Goal: Check status: Check status

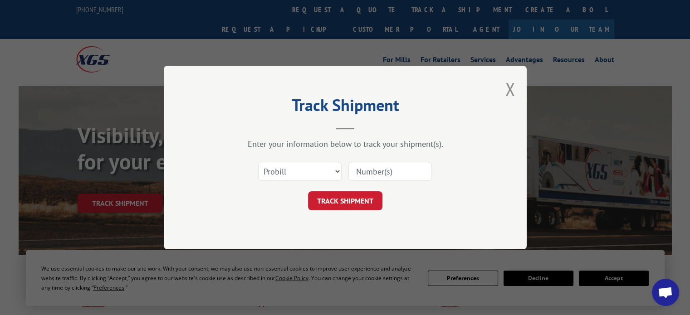
click at [361, 171] on input at bounding box center [389, 171] width 83 height 19
paste input "17501645"
type input "17501645"
click at [357, 205] on button "TRACK SHIPMENT" at bounding box center [345, 200] width 74 height 19
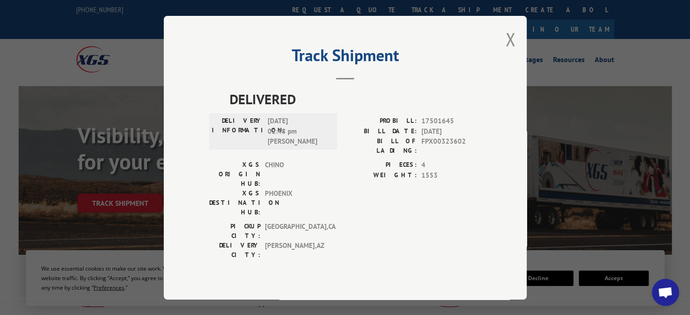
scroll to position [91, 0]
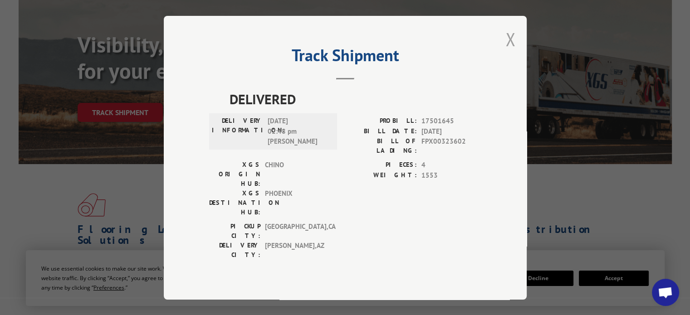
click at [512, 43] on button "Close modal" at bounding box center [510, 39] width 10 height 24
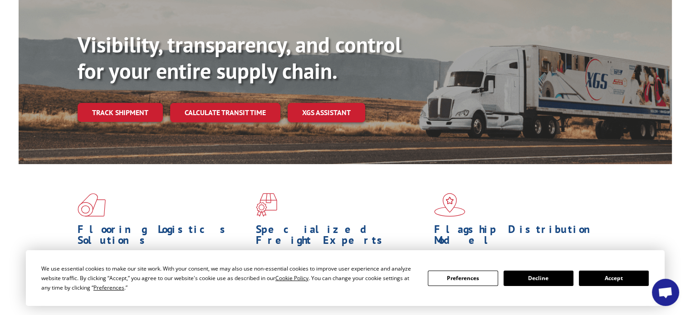
scroll to position [0, 0]
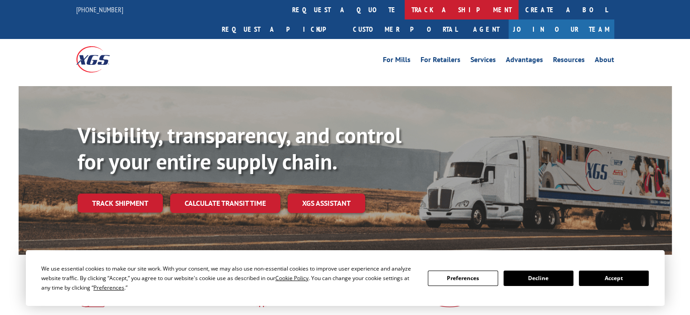
click at [405, 10] on link "track a shipment" at bounding box center [462, 10] width 114 height 20
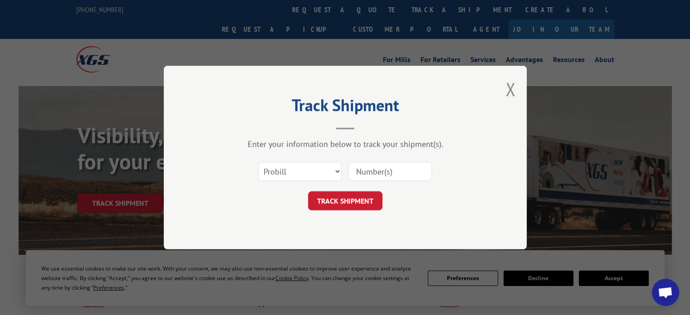
click at [371, 175] on input at bounding box center [389, 171] width 83 height 19
paste input "17501645"
type input "17501645"
click at [347, 197] on button "TRACK SHIPMENT" at bounding box center [345, 200] width 74 height 19
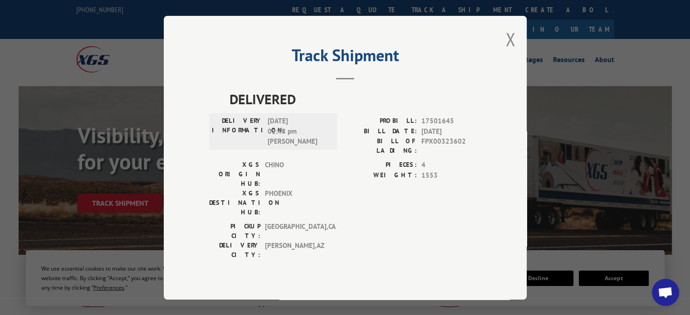
click at [327, 189] on div "XGS DESTINATION HUB: PHOENIX" at bounding box center [270, 203] width 122 height 29
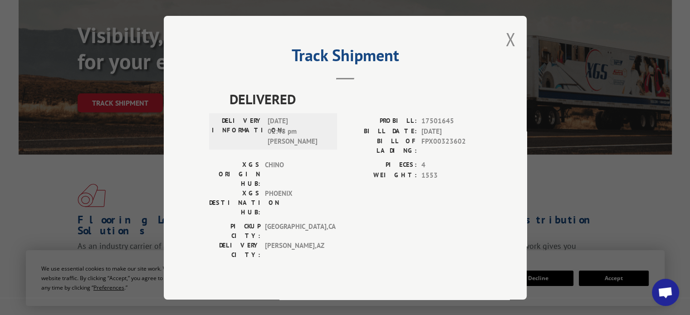
scroll to position [45, 0]
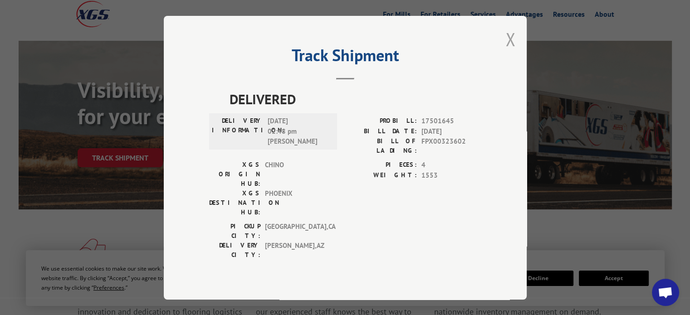
click at [506, 49] on button "Close modal" at bounding box center [510, 39] width 10 height 24
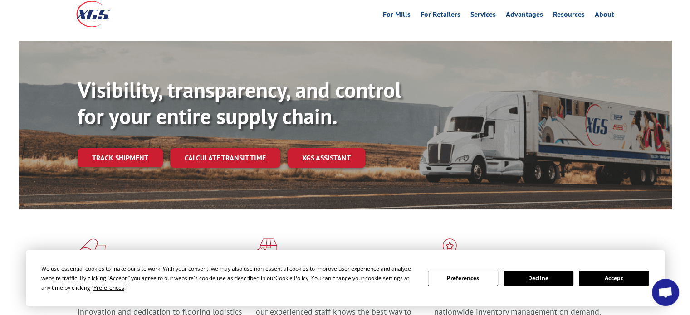
scroll to position [0, 0]
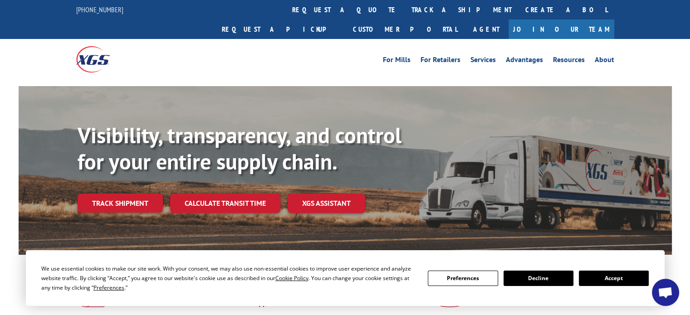
click at [670, 298] on span "Open chat" at bounding box center [665, 293] width 15 height 13
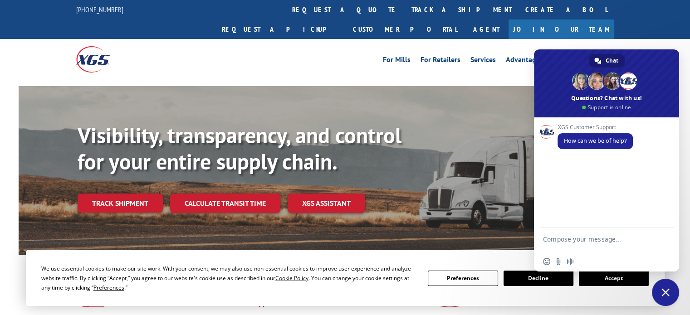
click at [602, 243] on textarea "Compose your message..." at bounding box center [596, 243] width 107 height 16
paste textarea "17501645"
type textarea "CAn you please provide a complete tracking for 17501645"
click at [661, 238] on span "Send" at bounding box center [663, 239] width 7 height 7
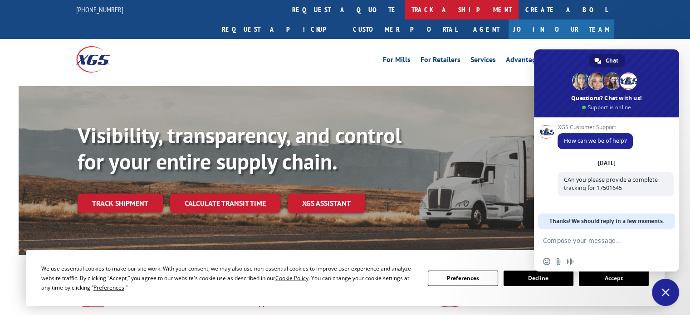
click at [405, 14] on link "track a shipment" at bounding box center [462, 10] width 114 height 20
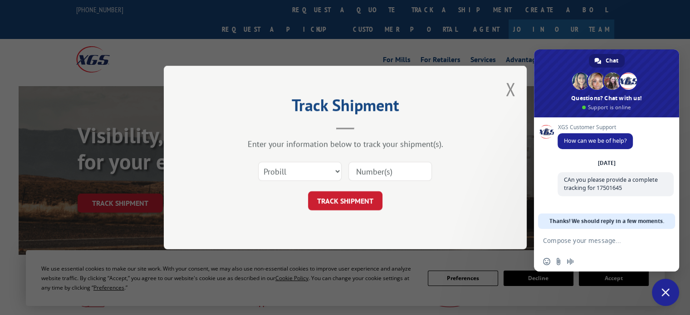
click at [378, 165] on input at bounding box center [389, 171] width 83 height 19
paste input "17501645"
type input "17501645"
click at [356, 201] on button "TRACK SHIPMENT" at bounding box center [345, 200] width 74 height 19
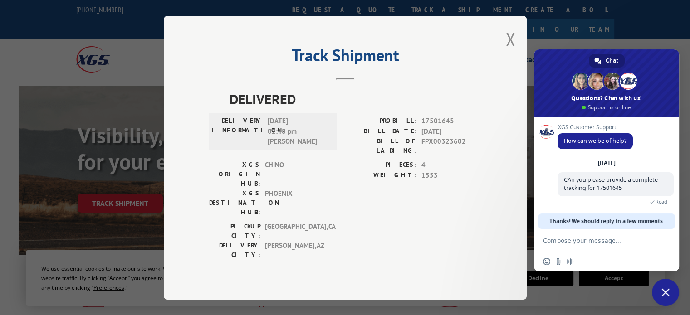
click at [306, 222] on span "EAST RANCHO DOMINGU , CA" at bounding box center [295, 231] width 61 height 19
click at [305, 222] on span "EAST RANCHO DOMINGU , CA" at bounding box center [295, 231] width 61 height 19
click at [304, 222] on span "EAST RANCHO DOMINGU , CA" at bounding box center [295, 231] width 61 height 19
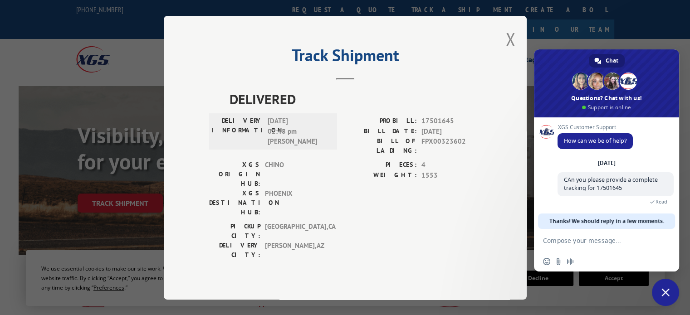
click at [303, 189] on span "PHOENIX" at bounding box center [295, 203] width 61 height 29
click at [512, 45] on button "Close modal" at bounding box center [510, 39] width 10 height 24
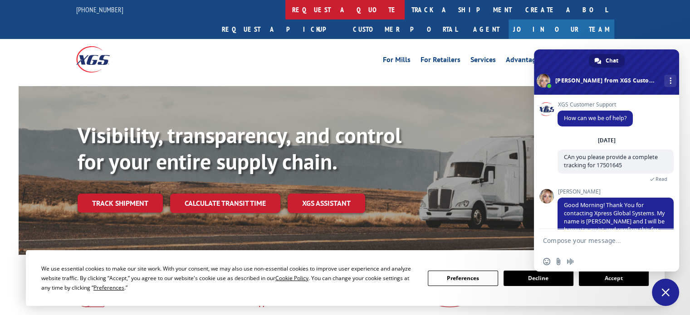
scroll to position [39, 0]
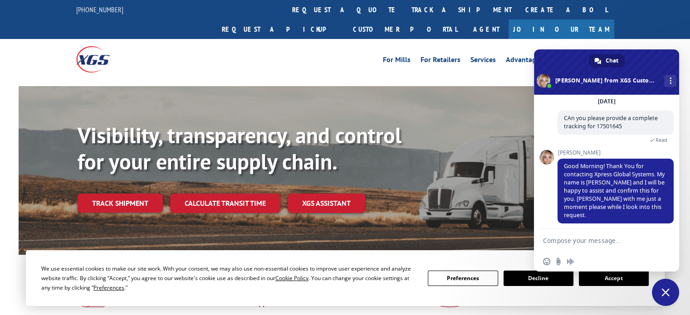
click at [620, 244] on textarea "Compose your message..." at bounding box center [596, 241] width 107 height 8
type textarea "thank you ashlee!!"
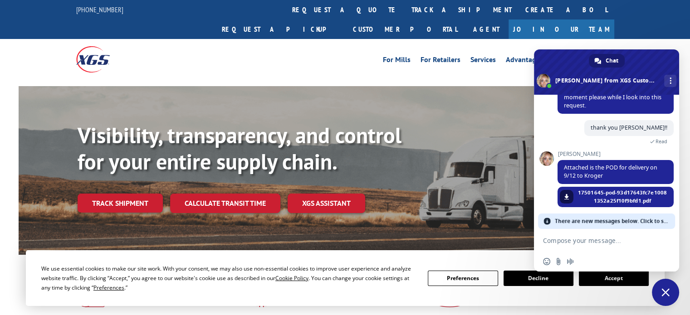
scroll to position [125, 0]
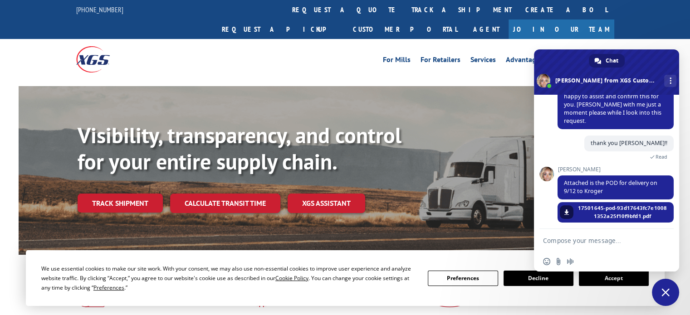
click at [606, 242] on textarea "Compose your message..." at bounding box center [596, 241] width 107 height 8
click at [560, 205] on link at bounding box center [567, 212] width 14 height 14
click at [639, 239] on textarea "Compose your message..." at bounding box center [596, 241] width 107 height 8
click at [639, 239] on textarea "T" at bounding box center [596, 241] width 107 height 8
type textarea "Thank you. I was hoping to get the full tracking report by like date"
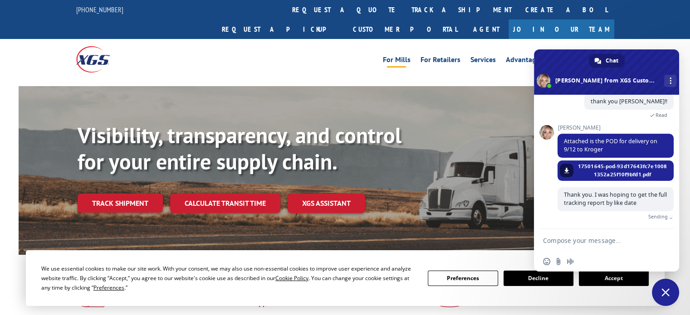
scroll to position [156, 0]
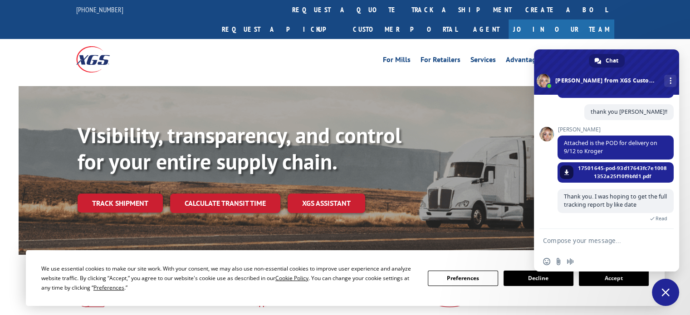
click at [333, 52] on div "For Mills For Retailers Services Advantages Resources About For Mills For Retai…" at bounding box center [345, 59] width 538 height 40
click at [324, 53] on div "For Mills For Retailers Services Advantages Resources About For Mills For Retai…" at bounding box center [412, 60] width 404 height 14
click at [308, 53] on div "For Mills For Retailers Services Advantages Resources About For Mills For Retai…" at bounding box center [412, 60] width 404 height 14
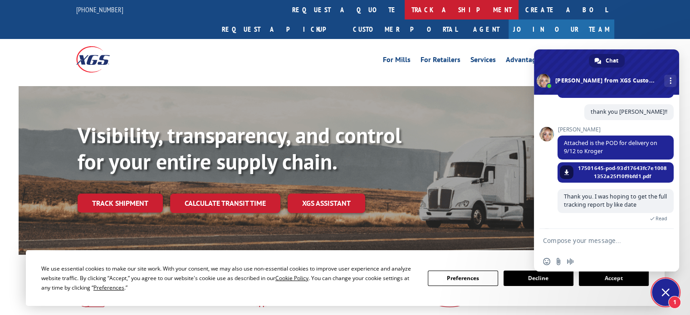
scroll to position [196, 0]
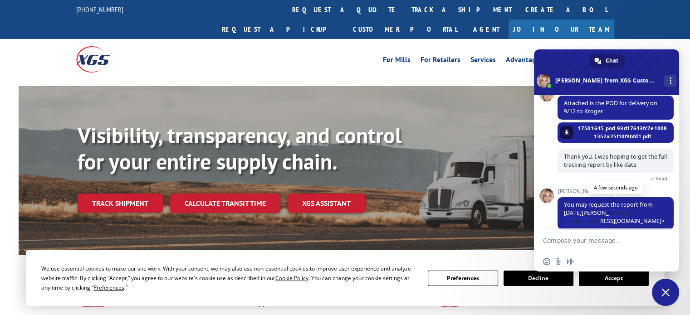
drag, startPoint x: 604, startPoint y: 212, endPoint x: 658, endPoint y: 212, distance: 53.5
click at [658, 212] on span "You may request the report from Noel Crawley <ncrawley@xgsi.com>" at bounding box center [614, 213] width 101 height 24
copy span "ncrawley@xgsi.com"
click at [605, 245] on form at bounding box center [596, 241] width 107 height 24
click at [598, 232] on form at bounding box center [596, 241] width 107 height 24
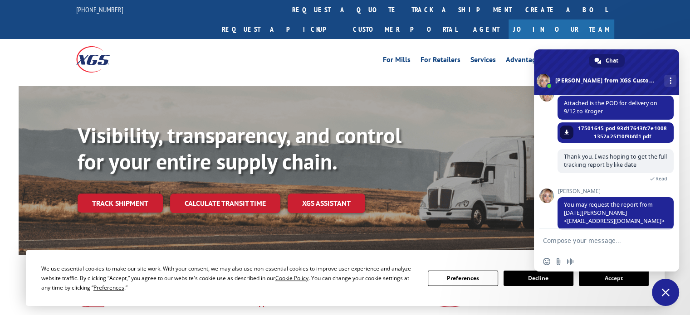
click at [599, 242] on textarea "Compose your message..." at bounding box center [596, 241] width 107 height 8
type textarea "thank you"
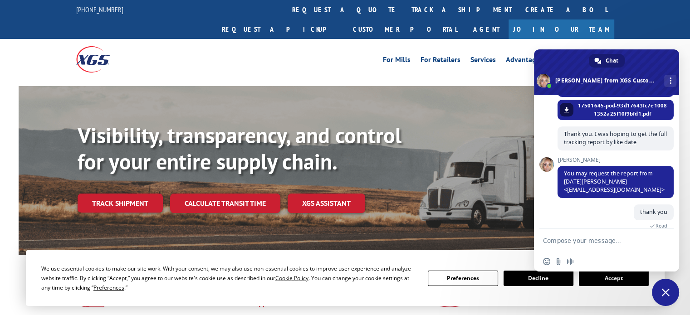
scroll to position [229, 0]
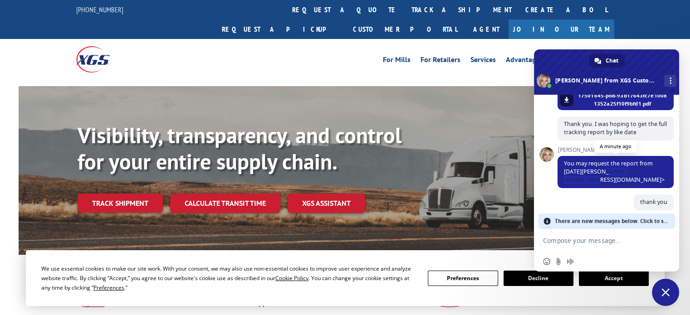
drag, startPoint x: 604, startPoint y: 168, endPoint x: 657, endPoint y: 171, distance: 53.2
click at [657, 171] on span "You may request the report from Noel Crawley <ncrawley@xgsi.com>" at bounding box center [614, 172] width 101 height 24
copy span "ncrawley@xgsi.com"
